Goal: Information Seeking & Learning: Check status

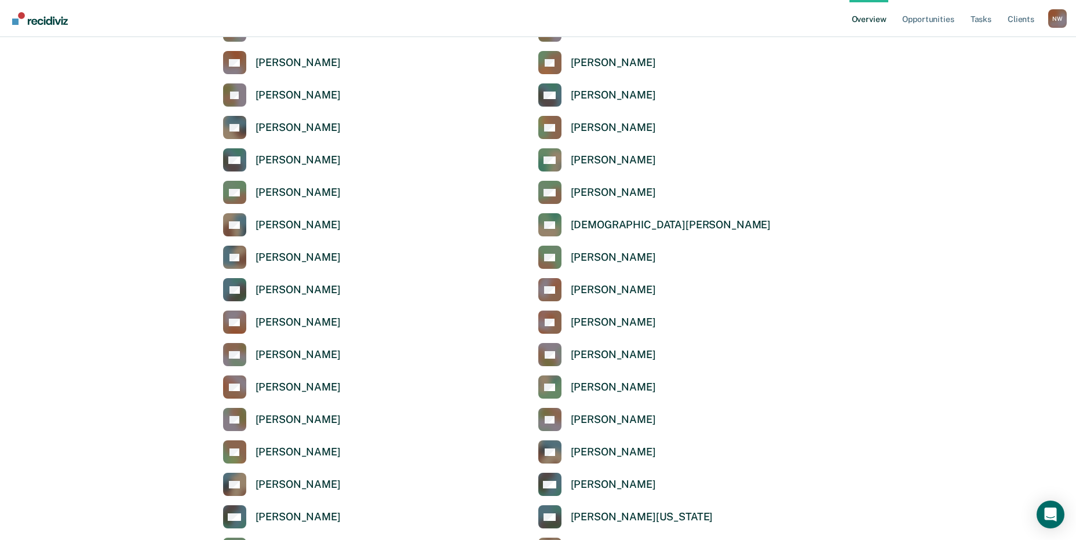
scroll to position [1222, 0]
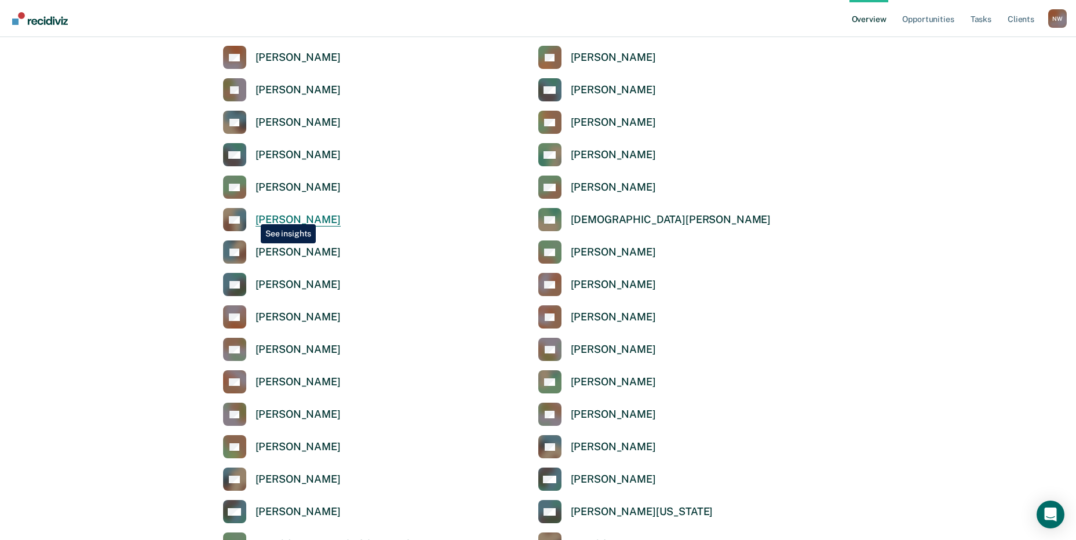
click at [252, 216] on link "CN [PERSON_NAME]" at bounding box center [282, 219] width 118 height 23
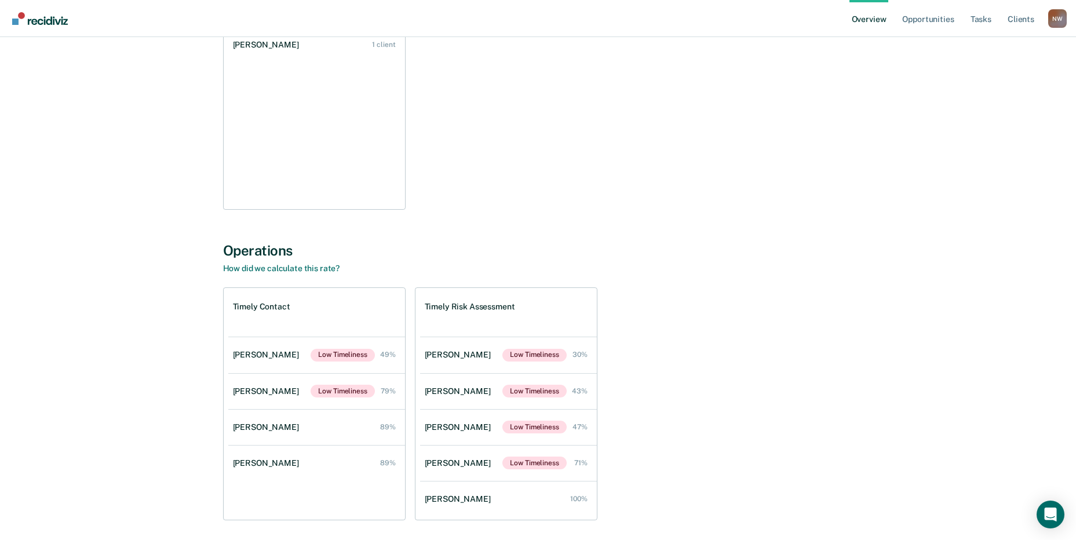
scroll to position [254, 0]
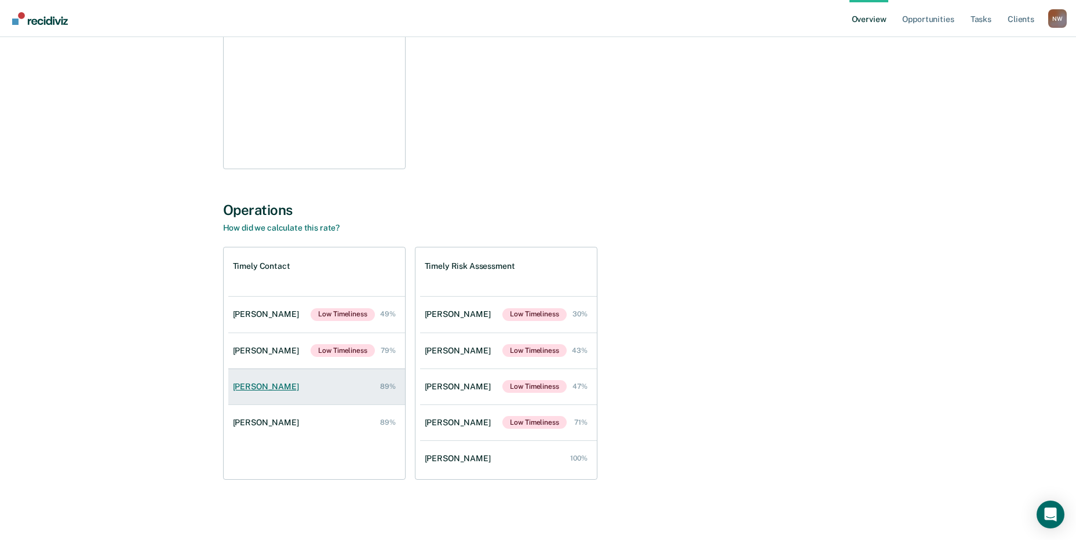
click at [304, 385] on div "[PERSON_NAME]" at bounding box center [268, 387] width 71 height 10
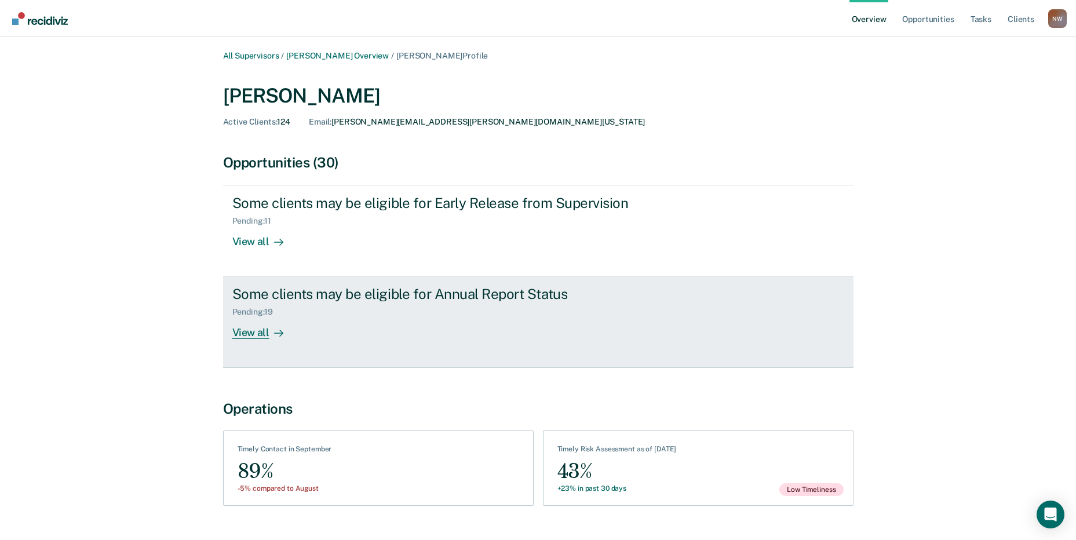
click at [247, 333] on div "View all" at bounding box center [264, 328] width 65 height 23
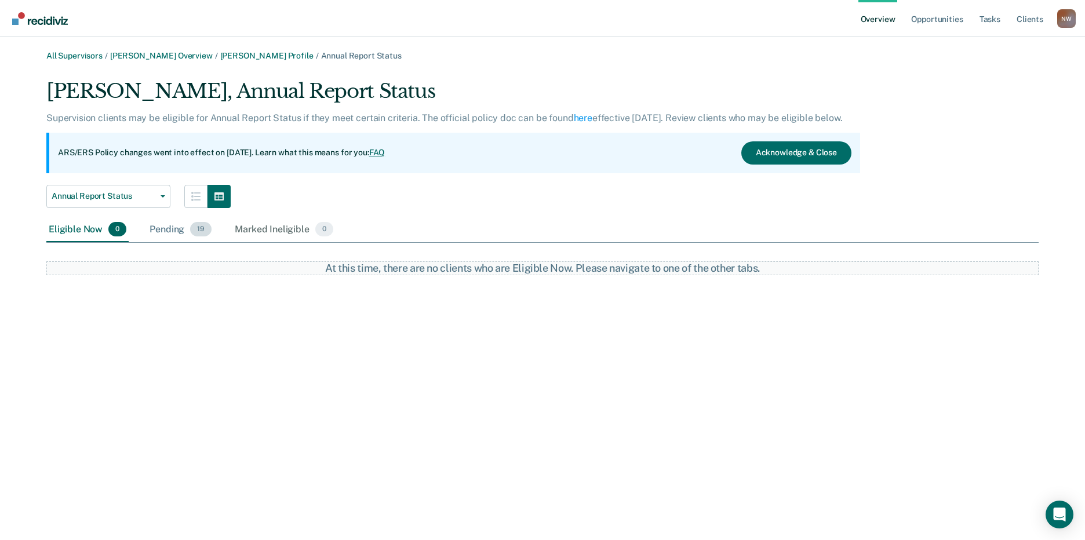
click at [169, 231] on div "Pending 19" at bounding box center [180, 229] width 67 height 25
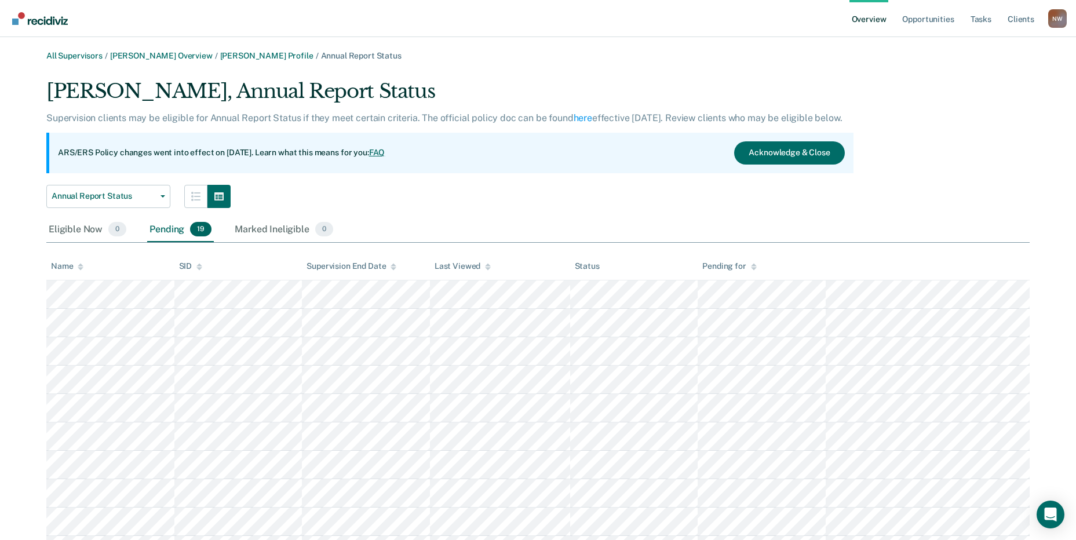
click at [1058, 20] on div "N W" at bounding box center [1057, 18] width 19 height 19
click at [985, 81] on div "Overview Opportunities Tasks Client s [PERSON_NAME][US_STATE] N W Profile How i…" at bounding box center [538, 428] width 1076 height 857
